Goal: Task Accomplishment & Management: Use online tool/utility

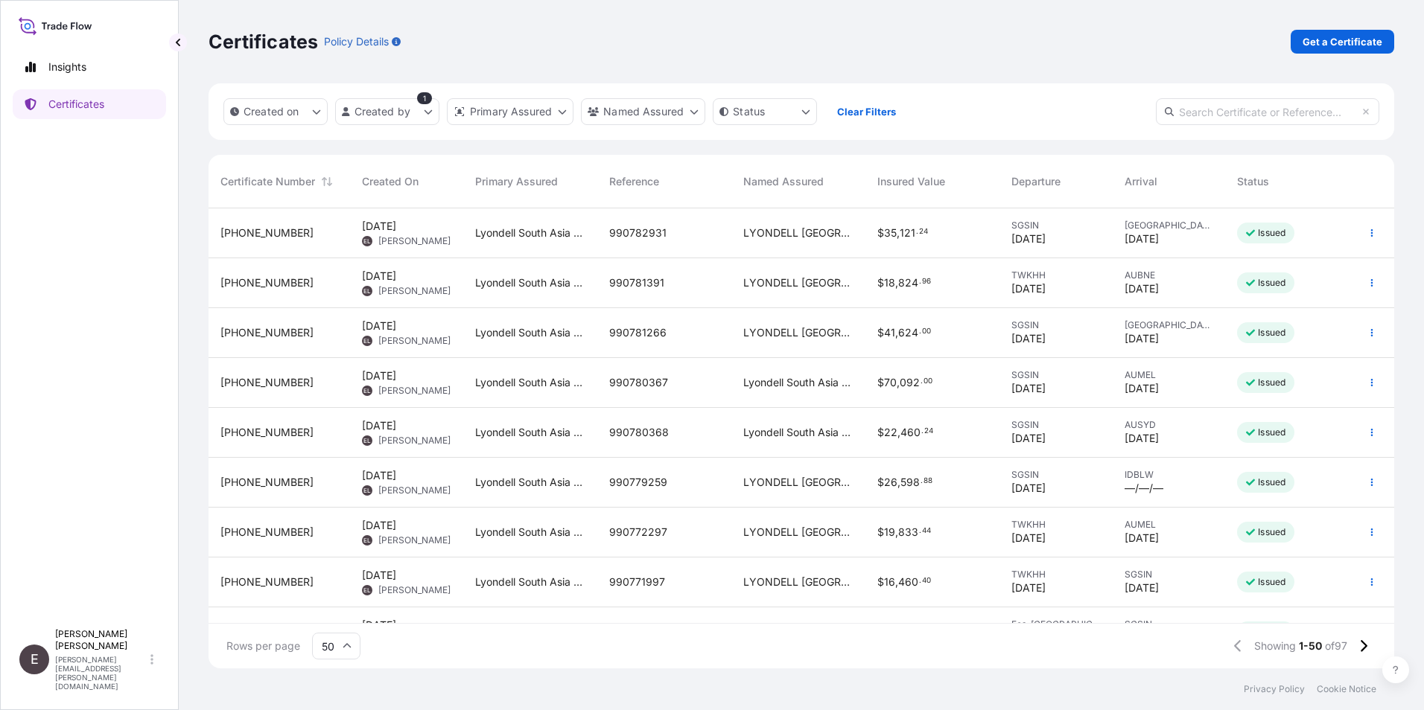
scroll to position [457, 1174]
click at [1366, 230] on button "button" at bounding box center [1372, 233] width 24 height 24
click at [1329, 235] on p "Duplicate certificate" at bounding box center [1287, 236] width 98 height 15
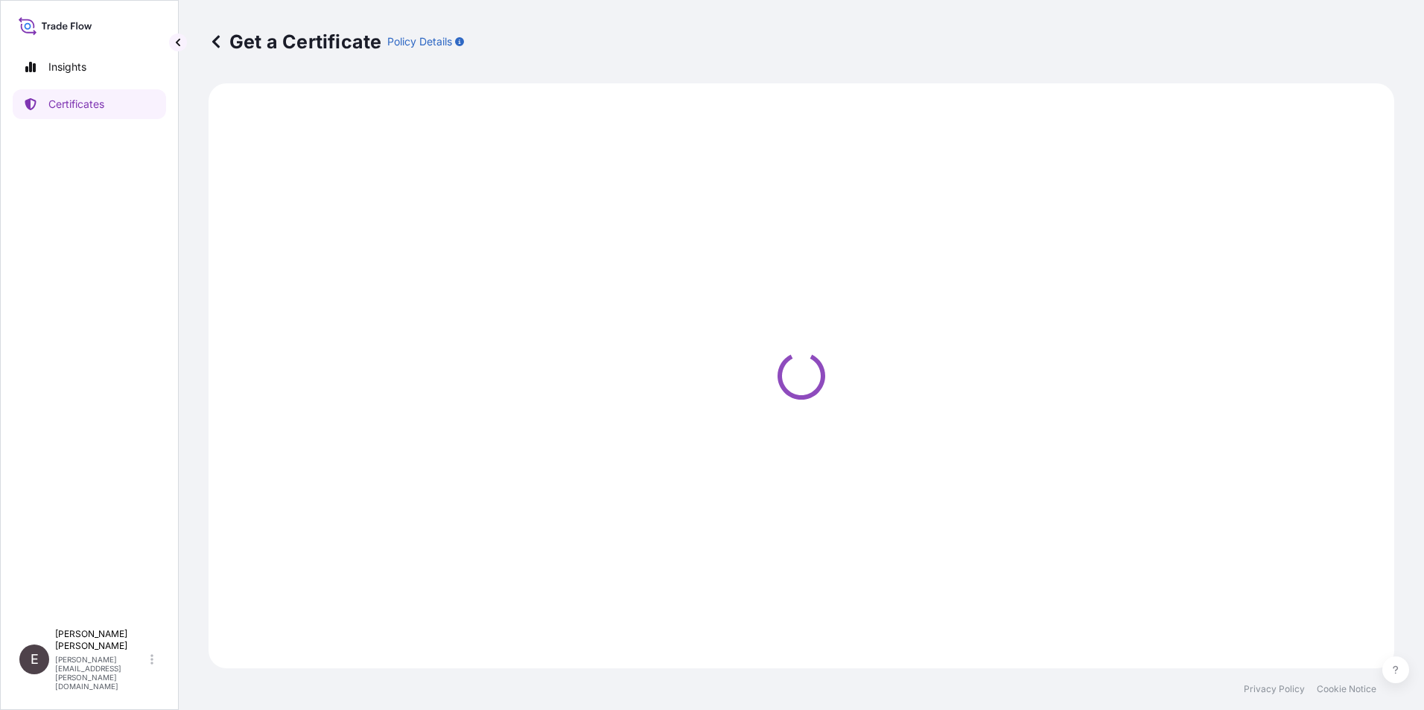
select select "Sea"
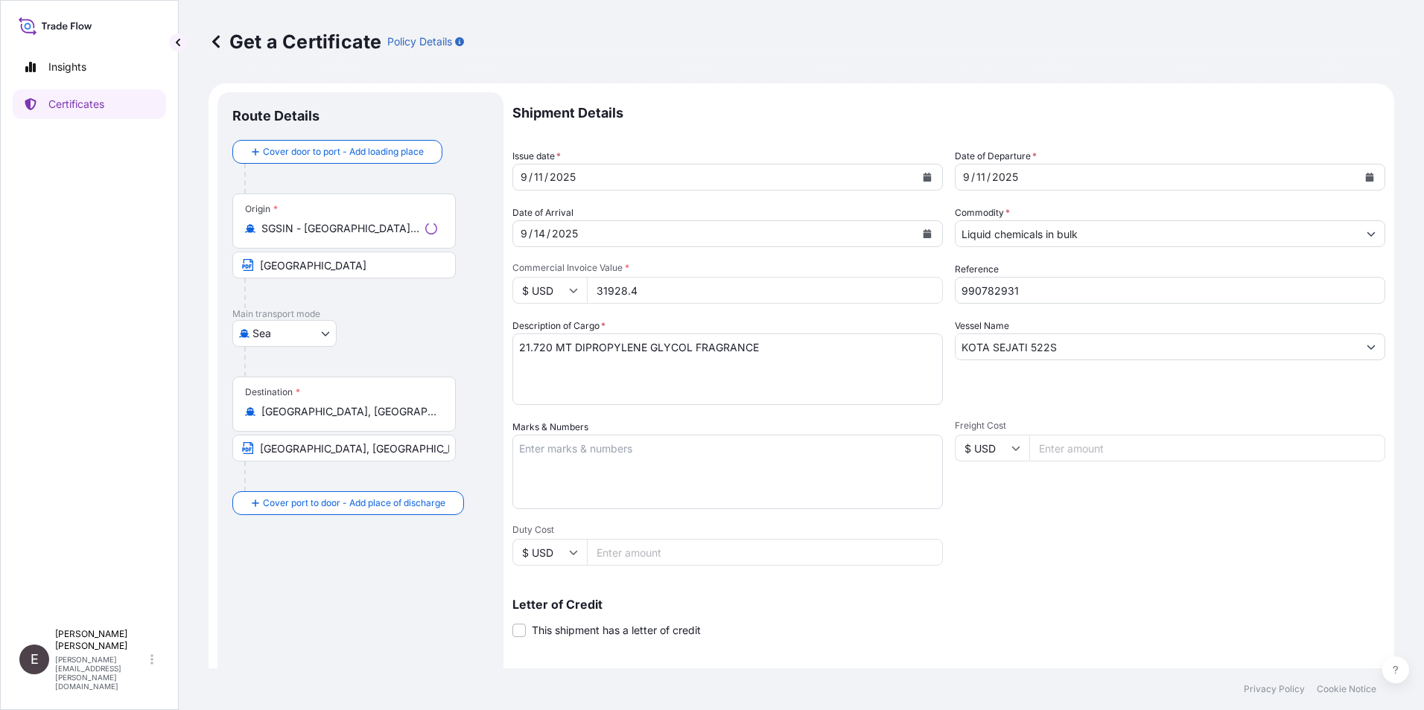
select select "32022"
click at [923, 177] on icon "Calendar" at bounding box center [927, 177] width 8 height 9
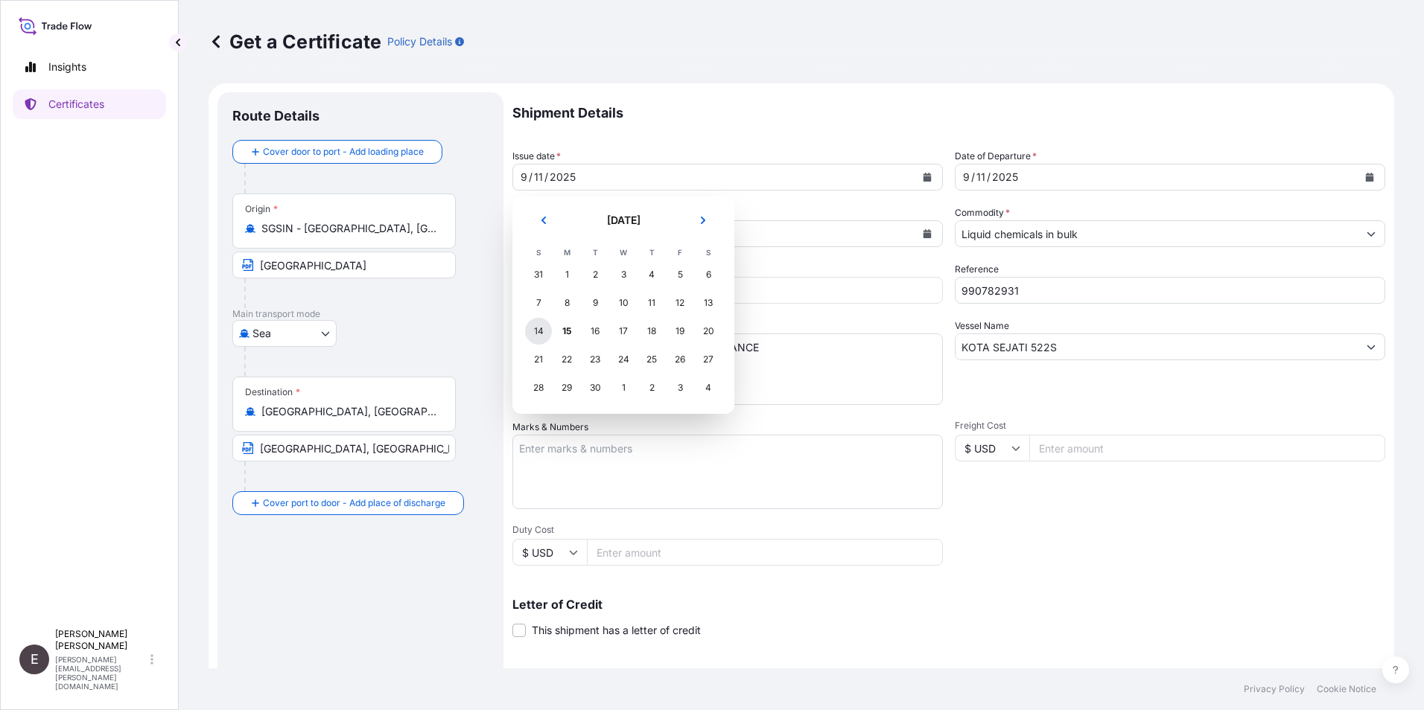
click at [538, 337] on div "14" at bounding box center [538, 331] width 27 height 27
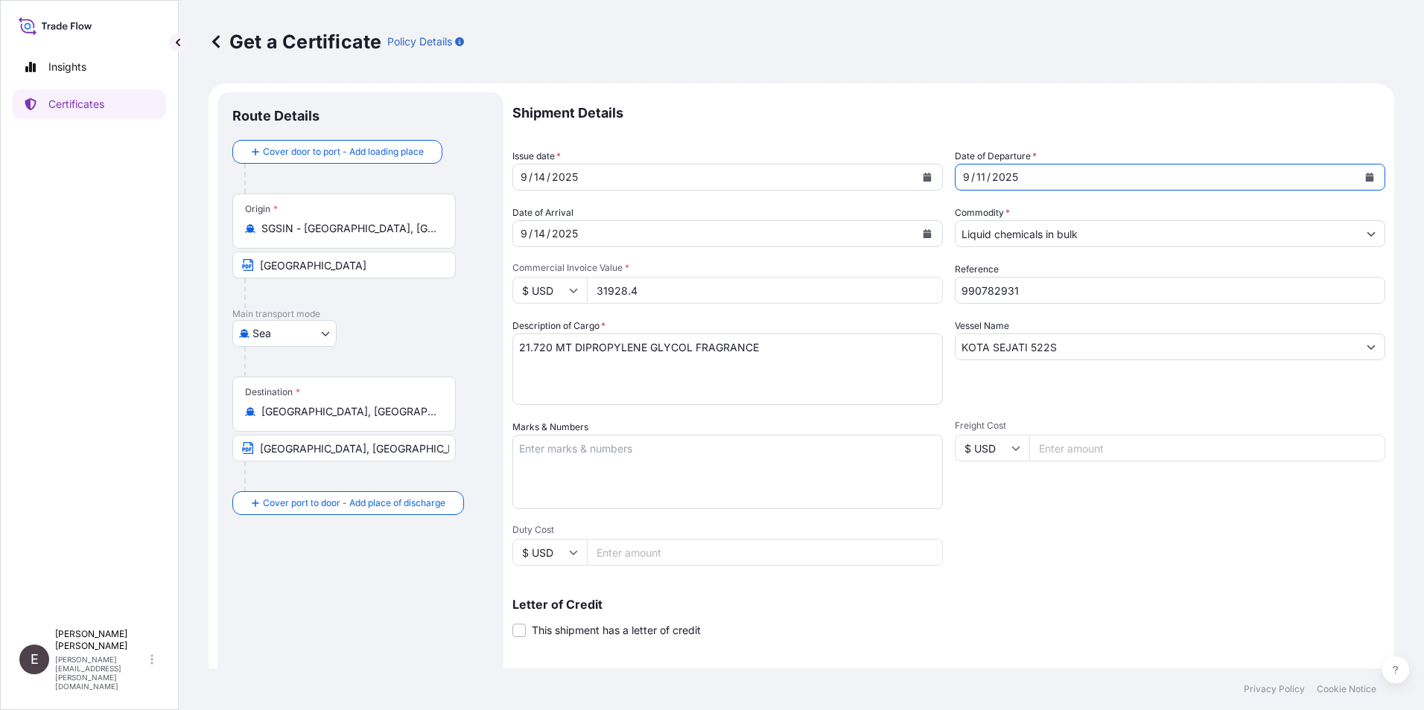
click at [1366, 177] on icon "Calendar" at bounding box center [1370, 177] width 8 height 9
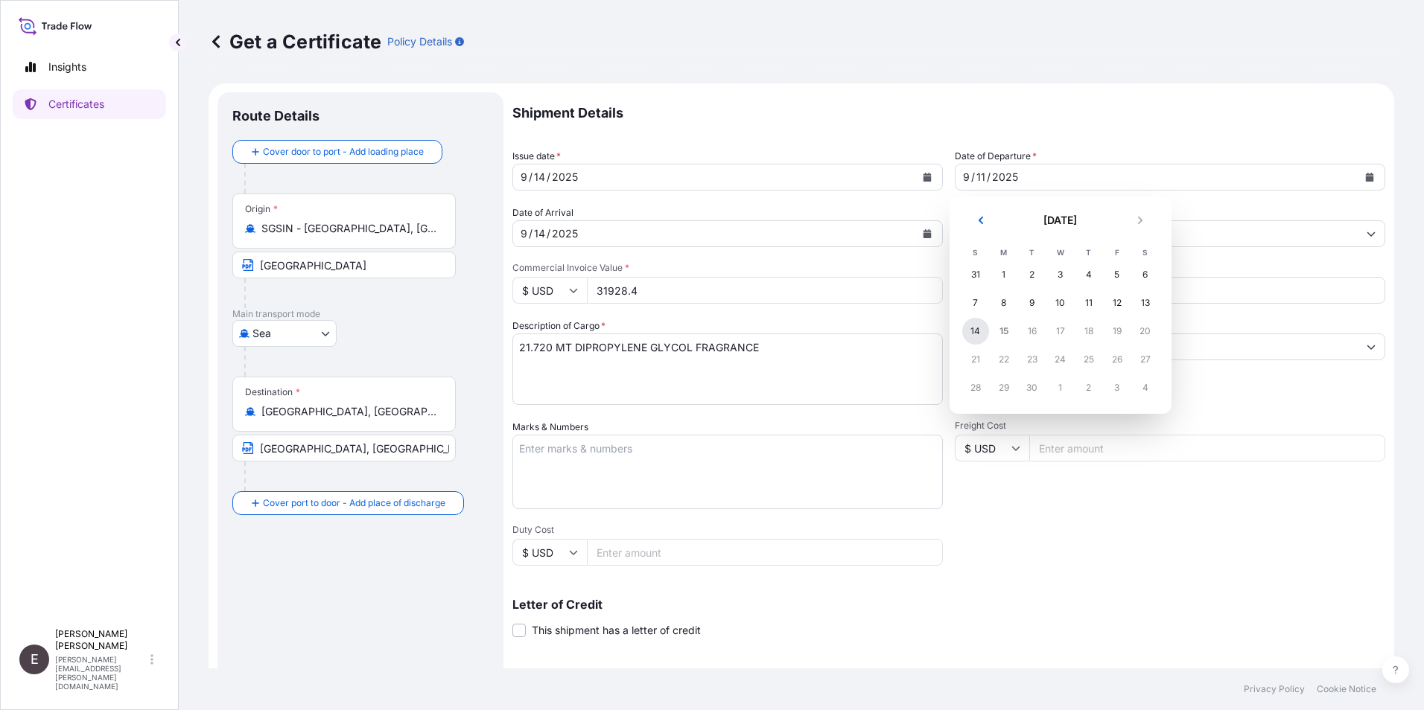
click at [975, 325] on div "14" at bounding box center [975, 331] width 27 height 27
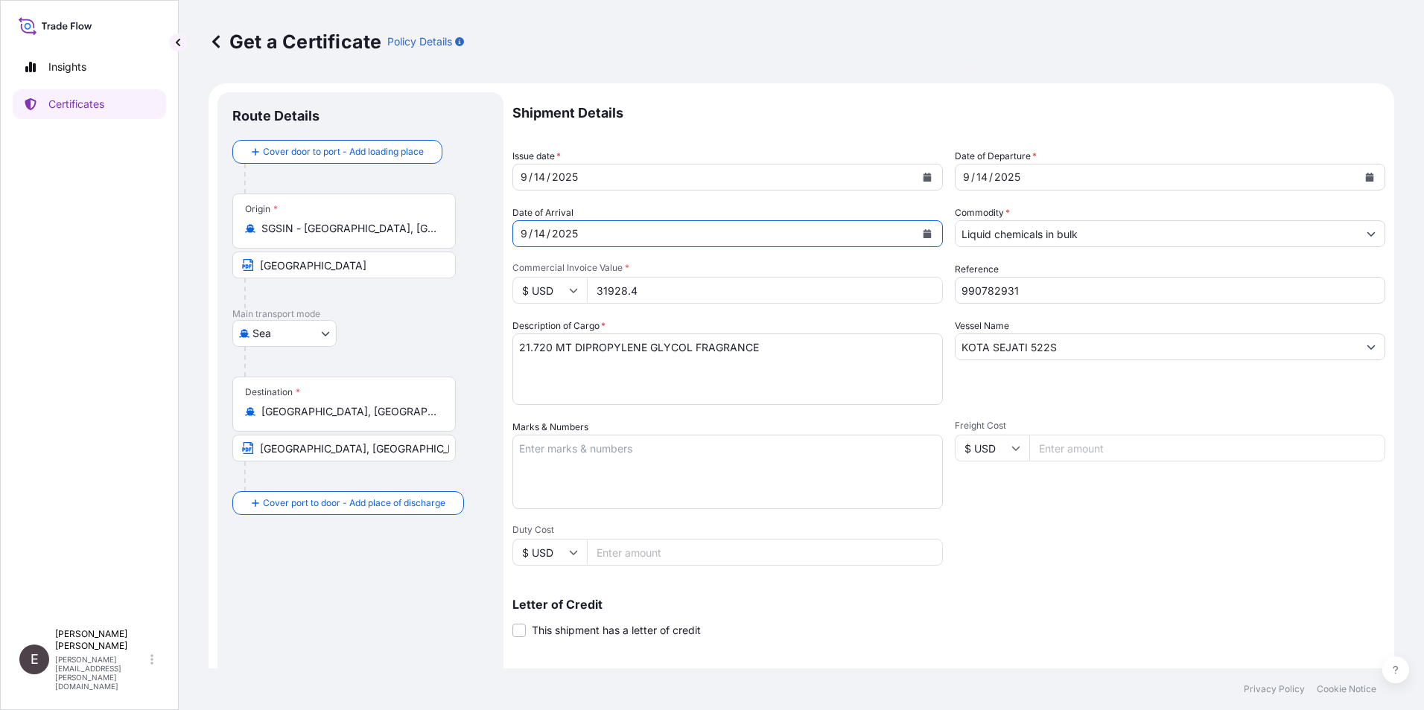
click at [923, 232] on icon "Calendar" at bounding box center [927, 233] width 8 height 9
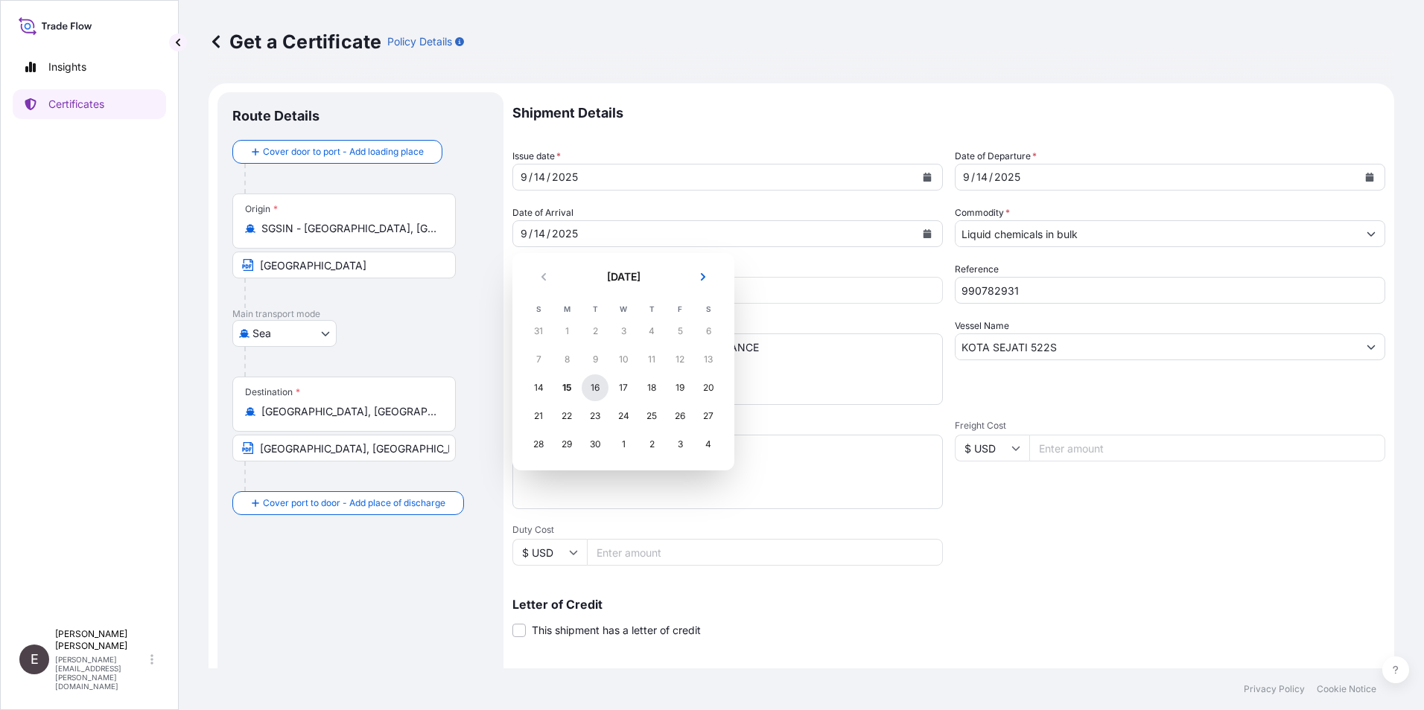
click at [590, 386] on div "16" at bounding box center [595, 388] width 27 height 27
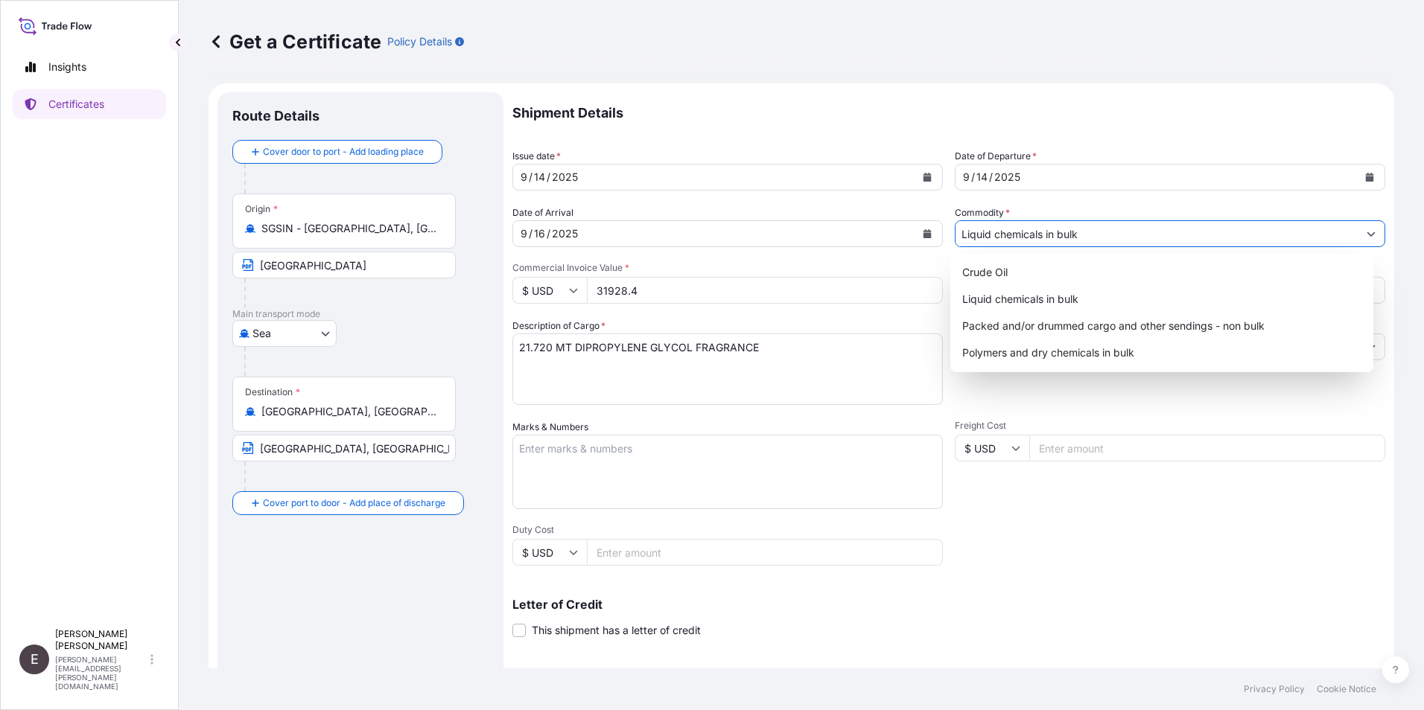
click at [1364, 229] on button "Show suggestions" at bounding box center [1371, 233] width 27 height 27
click at [1151, 326] on div "Packed and/or drummed cargo and other sendings - non bulk" at bounding box center [1162, 326] width 412 height 27
type input "Packed and/or drummed cargo and other sendings - non bulk"
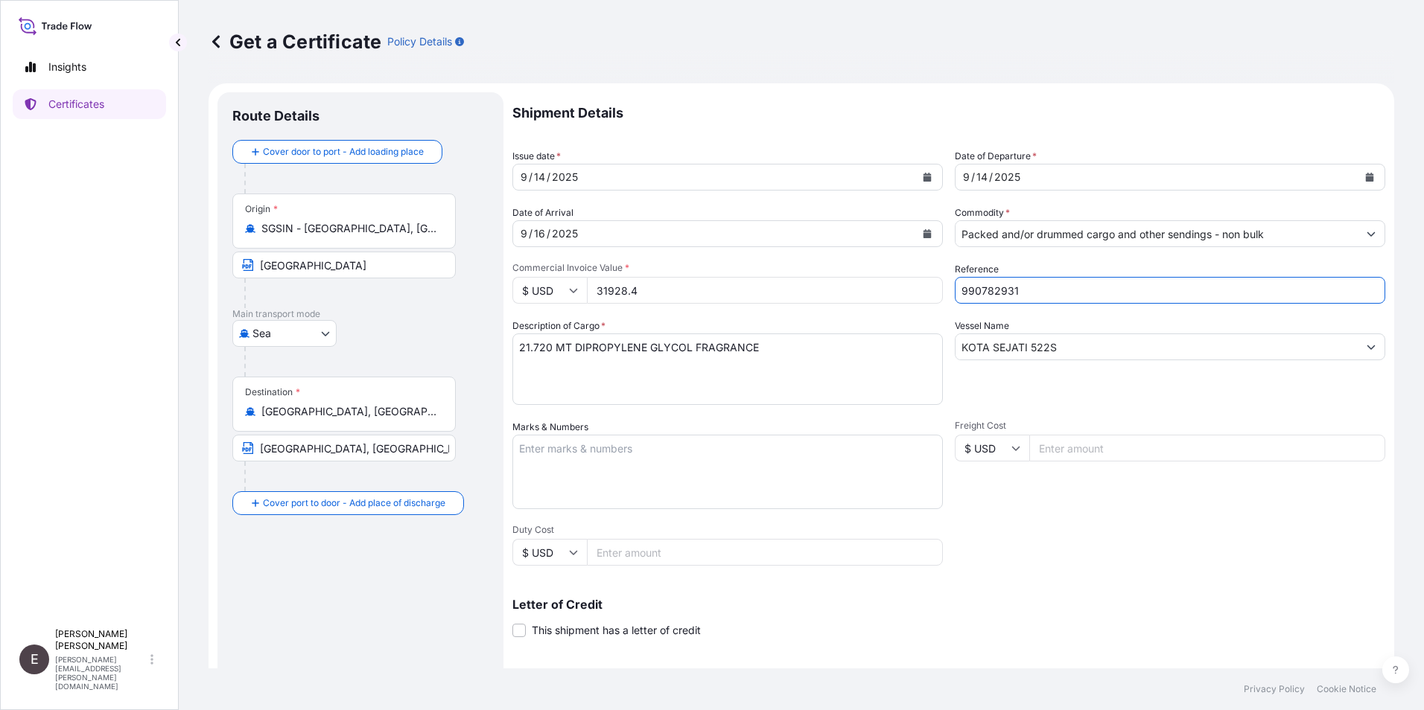
drag, startPoint x: 977, startPoint y: 293, endPoint x: 1157, endPoint y: 302, distance: 180.4
click at [1157, 302] on input "990782931" at bounding box center [1170, 290] width 430 height 27
type input "990784988"
drag, startPoint x: 650, startPoint y: 293, endPoint x: 508, endPoint y: 290, distance: 142.2
click at [512, 292] on form "Route Details Cover door to port - Add loading place Place of loading Road / [G…" at bounding box center [801, 467] width 1185 height 769
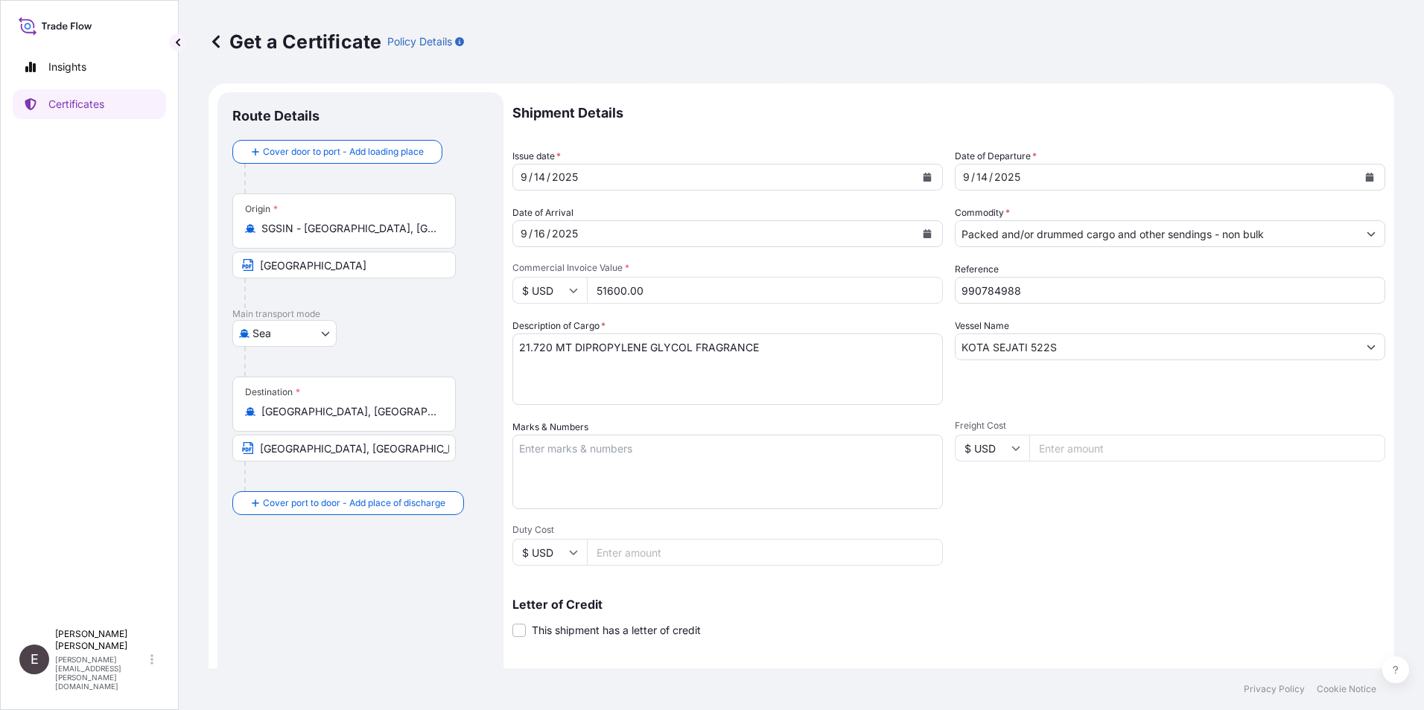
type input "51600.00"
click at [515, 351] on textarea "21.720 MT DIPROPYLENE GLYCOL FRAGRANCE" at bounding box center [727, 369] width 430 height 71
type textarea "34.40 MT DIPROPYLENE GLYCOL FRAGRANCE"
drag, startPoint x: 1050, startPoint y: 346, endPoint x: 749, endPoint y: 350, distance: 300.9
click at [749, 350] on div "Shipment Details Issue date * [DATE] Date of Departure * [DATE] Date of Arrival…" at bounding box center [948, 447] width 873 height 710
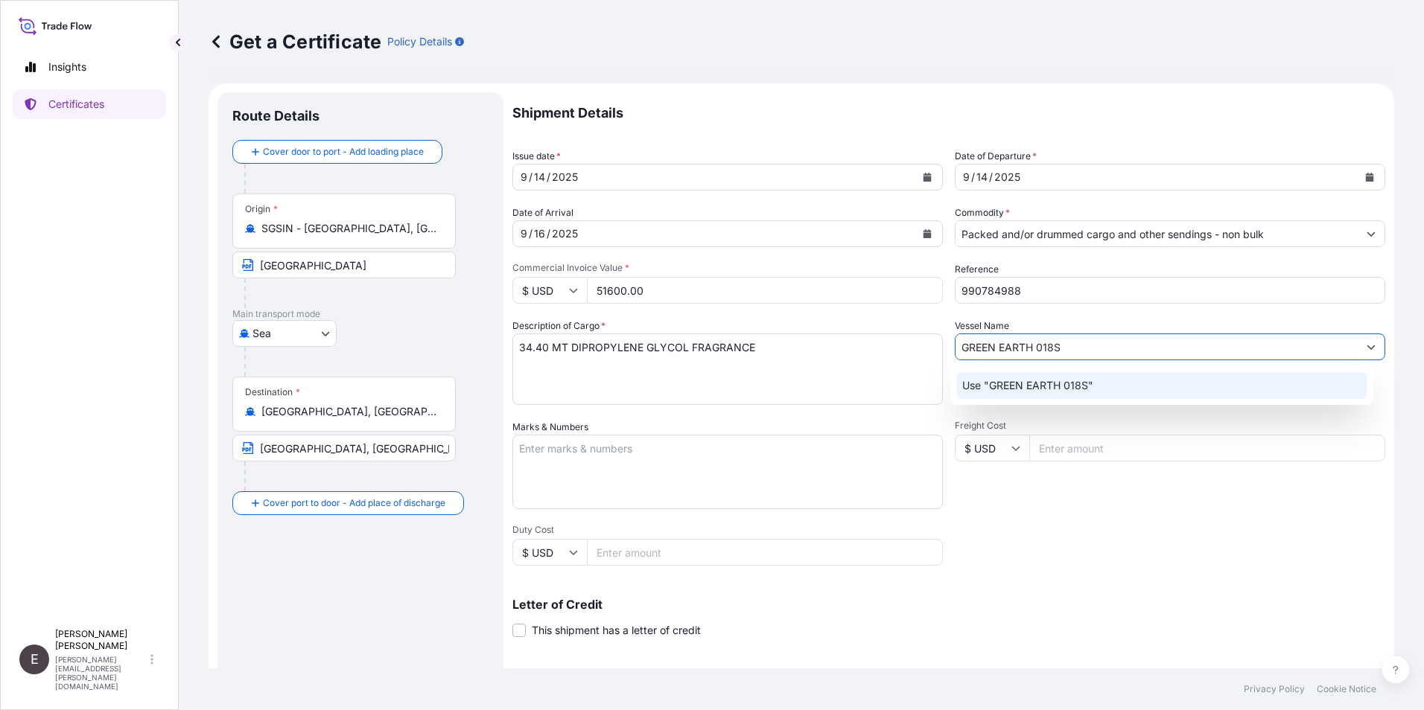
click at [1035, 378] on div "Use "GREEN EARTH 018S"" at bounding box center [1162, 385] width 412 height 27
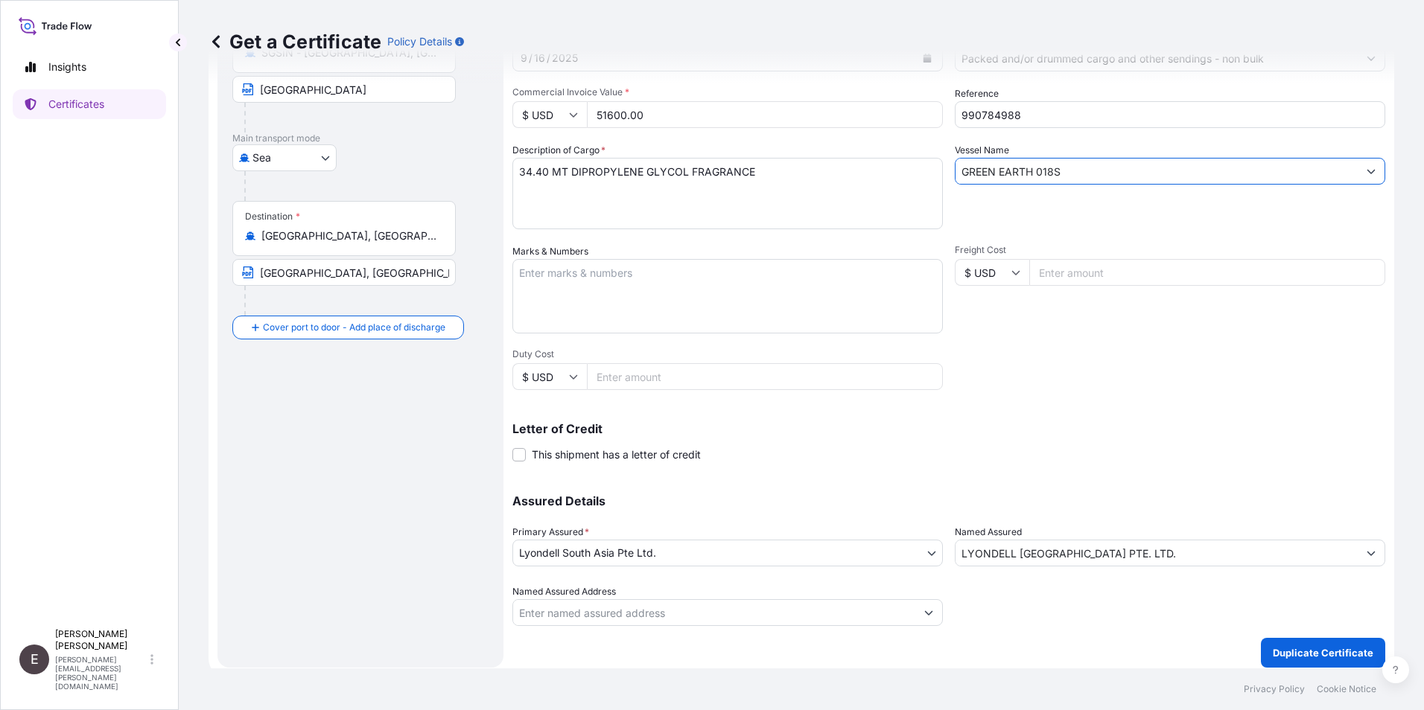
scroll to position [184, 0]
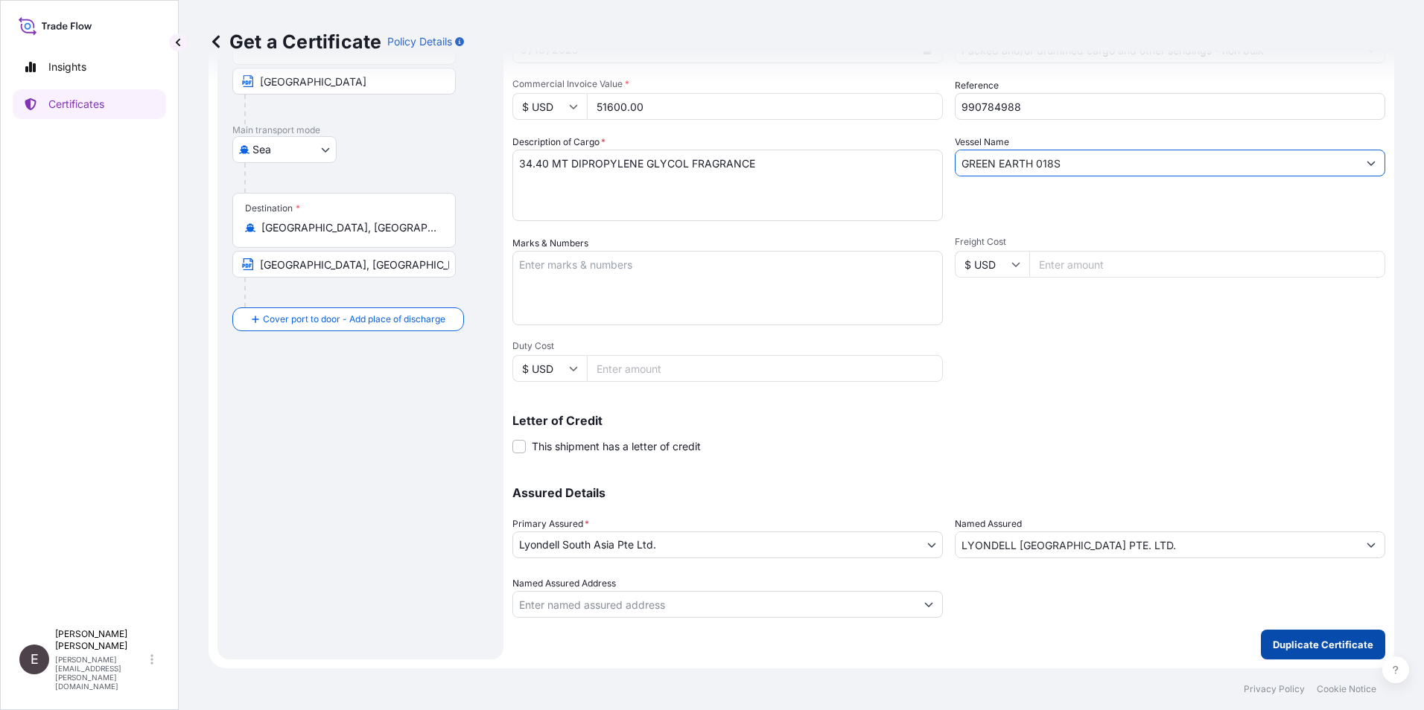
type input "GREEN EARTH 018S"
click at [1275, 639] on p "Duplicate Certificate" at bounding box center [1323, 644] width 101 height 15
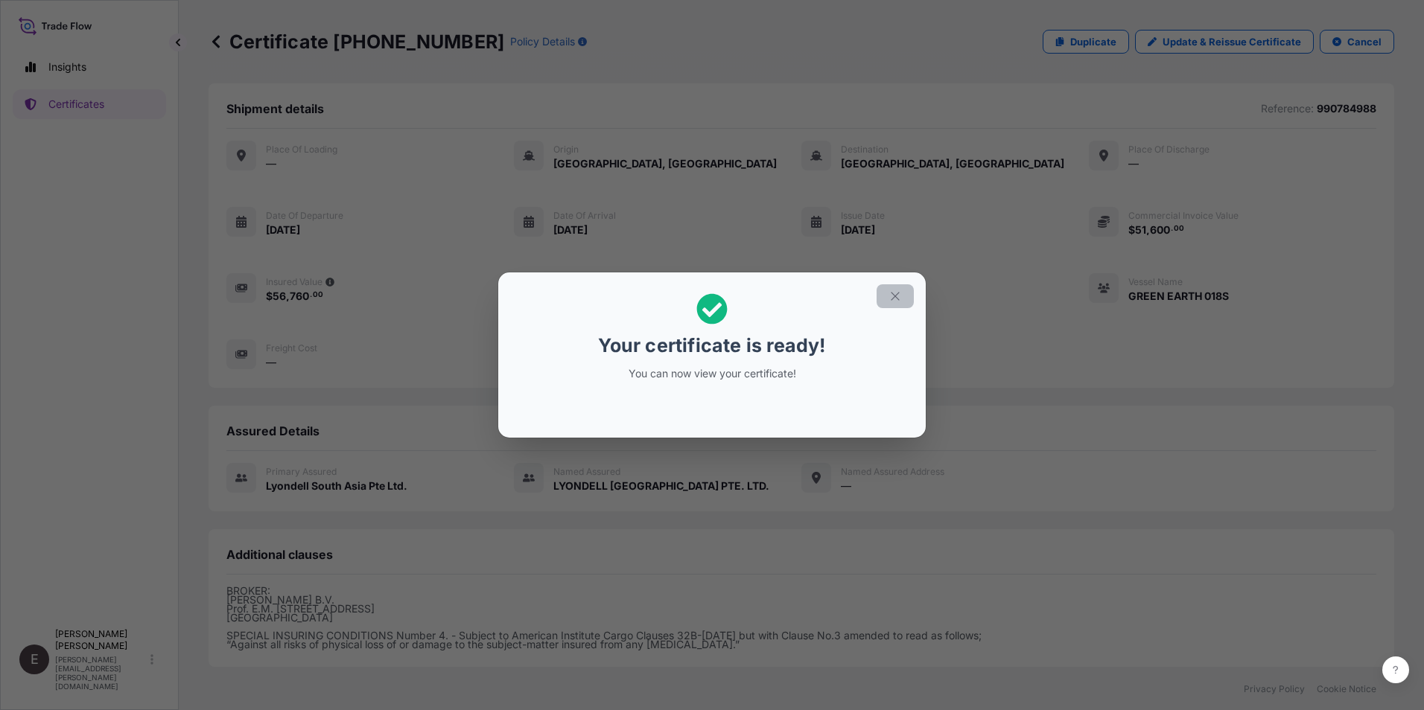
click at [896, 293] on icon "button" at bounding box center [894, 296] width 13 height 13
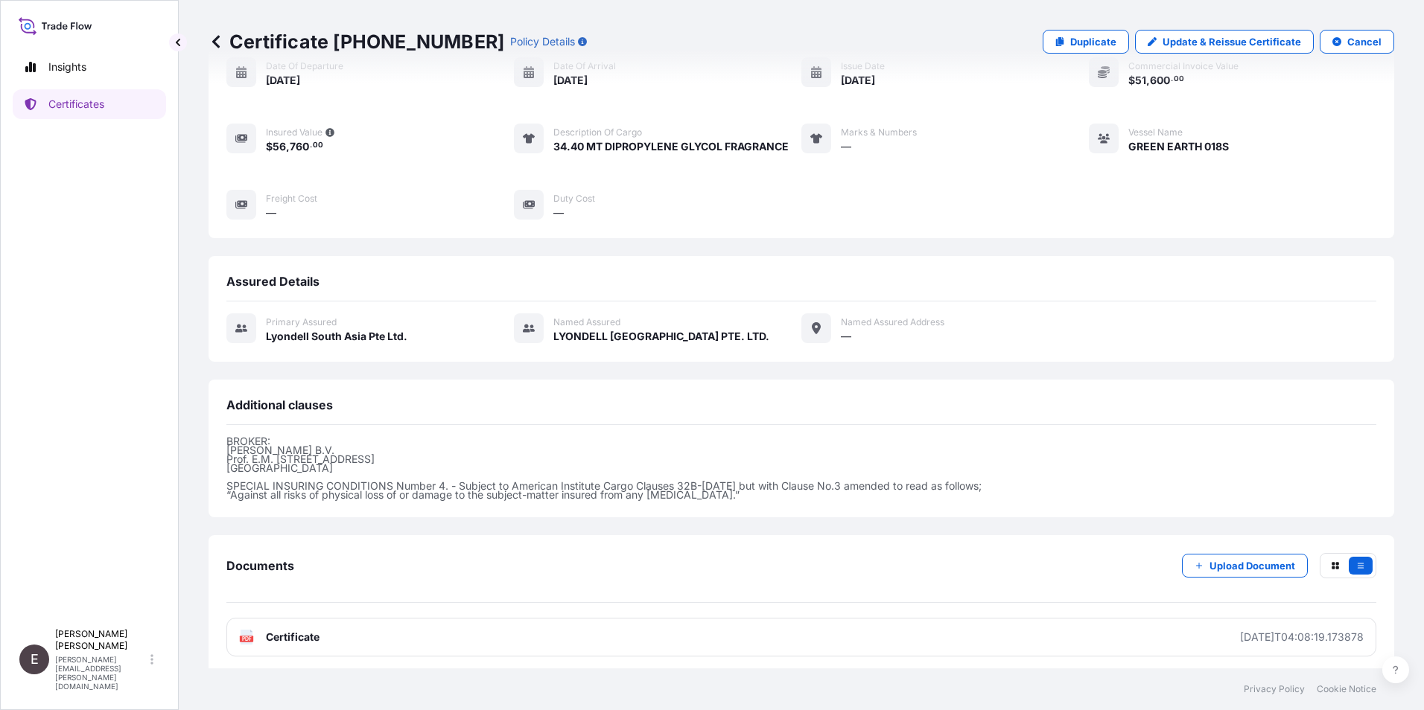
scroll to position [156, 0]
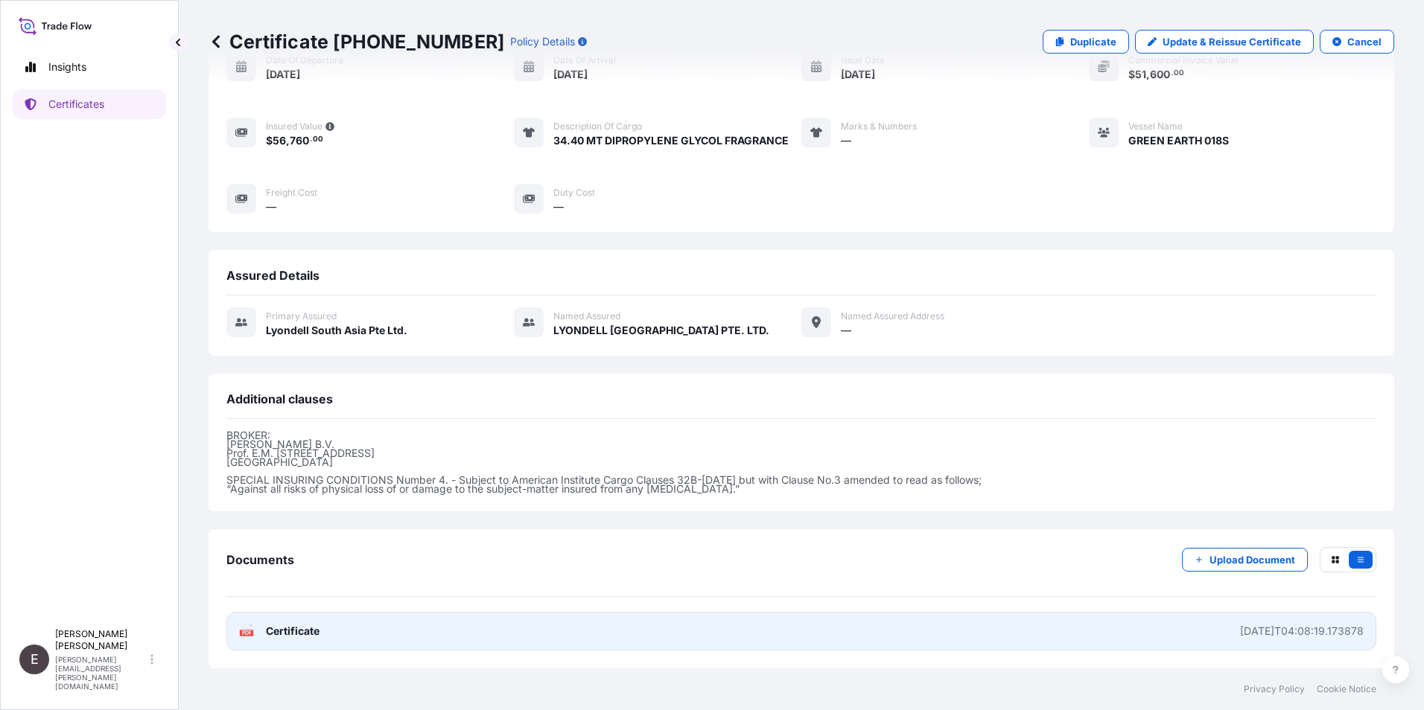
click at [281, 622] on link "PDF Certificate [DATE]T04:08:19.173878" at bounding box center [801, 631] width 1150 height 39
